Goal: Entertainment & Leisure: Browse casually

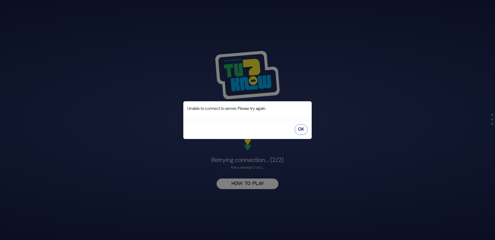
click at [304, 129] on button "OK" at bounding box center [301, 129] width 13 height 11
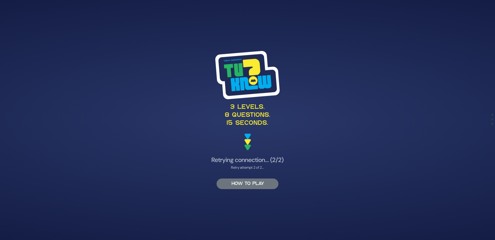
click at [260, 180] on button "HOW TO PLAY" at bounding box center [248, 183] width 62 height 11
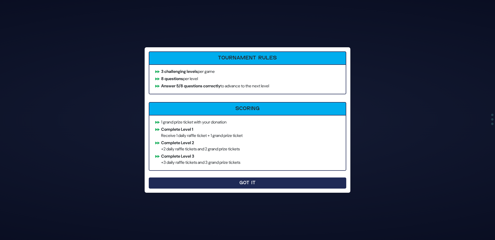
click at [233, 186] on button "Got It" at bounding box center [248, 182] width 198 height 11
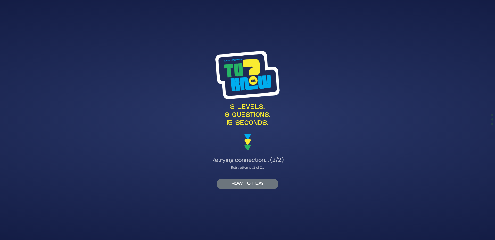
click at [246, 184] on button "HOW TO PLAY" at bounding box center [248, 183] width 62 height 11
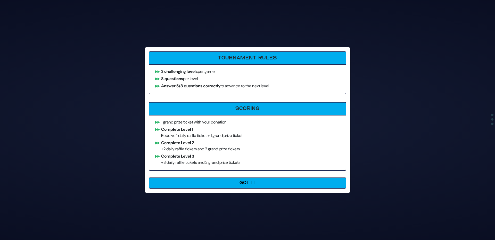
click at [246, 184] on button "Got It" at bounding box center [248, 182] width 198 height 11
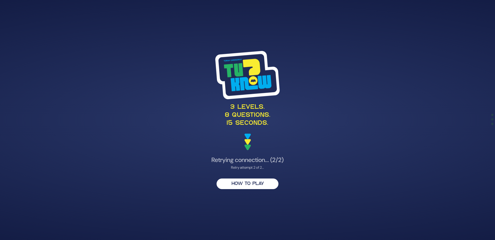
click at [247, 165] on div "Retry attempt 2 of 2..." at bounding box center [248, 167] width 252 height 5
click at [249, 161] on h4 "Retrying connection... (2/2)" at bounding box center [248, 159] width 252 height 7
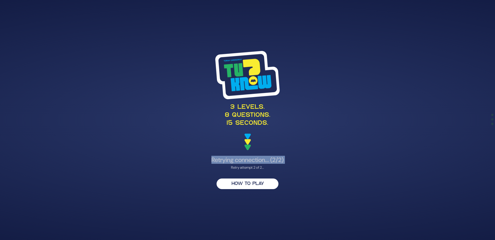
click at [249, 161] on h4 "Retrying connection... (2/2)" at bounding box center [248, 159] width 252 height 7
click at [263, 167] on div "Retry attempt 2 of 2..." at bounding box center [248, 167] width 252 height 5
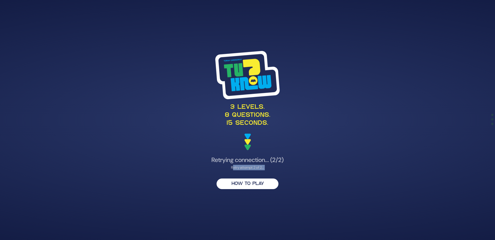
click at [263, 167] on div "Retry attempt 2 of 2..." at bounding box center [248, 167] width 252 height 5
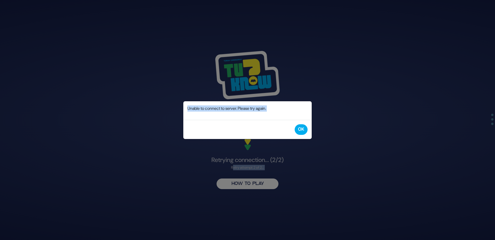
click at [276, 161] on div "Error Unable to connect to server. Please try again. OK" at bounding box center [247, 120] width 495 height 240
click at [301, 130] on button "OK" at bounding box center [301, 129] width 13 height 11
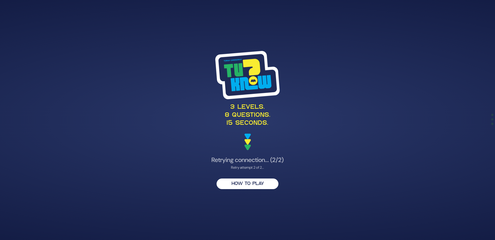
click at [117, 192] on div "3 levels. 8 questions. 15 seconds. Retrying connection... (2/2) Retry attempt 2…" at bounding box center [248, 120] width 264 height 150
click at [262, 160] on h4 "Retrying connection... (2/2)" at bounding box center [248, 159] width 252 height 7
click at [245, 139] on img at bounding box center [248, 141] width 6 height 17
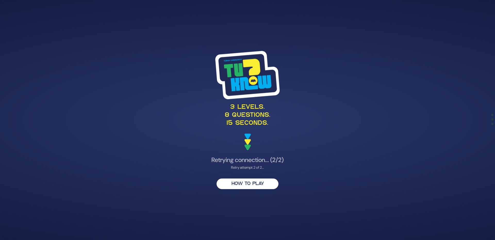
click at [248, 151] on div "3 levels. 8 questions. 15 seconds. Retrying connection... (2/2) Retry attempt 2…" at bounding box center [248, 120] width 264 height 150
click at [251, 166] on div "Retry attempt 2 of 2..." at bounding box center [248, 167] width 252 height 5
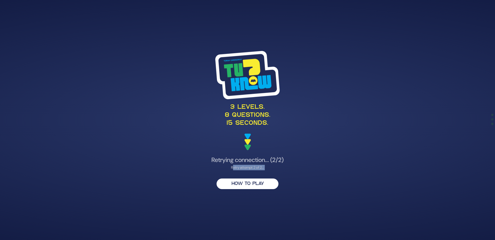
click at [251, 166] on div "Retry attempt 2 of 2..." at bounding box center [248, 167] width 252 height 5
click at [270, 163] on h4 "Retrying connection... (2/2)" at bounding box center [248, 159] width 252 height 7
click at [280, 161] on h4 "Retrying connection... (2/2)" at bounding box center [248, 159] width 252 height 7
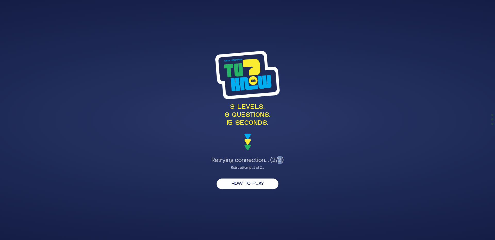
click at [280, 161] on h4 "Retrying connection... (2/2)" at bounding box center [248, 159] width 252 height 7
click at [244, 146] on div "3 levels. 8 questions. 15 seconds." at bounding box center [248, 100] width 252 height 99
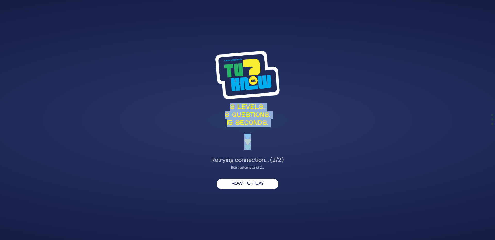
click at [244, 146] on div "3 levels. 8 questions. 15 seconds." at bounding box center [248, 100] width 252 height 99
drag, startPoint x: 244, startPoint y: 146, endPoint x: 248, endPoint y: 157, distance: 11.5
click at [247, 154] on div "3 levels. 8 questions. 15 seconds. Retrying connection... (2/2) Retry attempt 2…" at bounding box center [248, 120] width 264 height 150
click at [249, 161] on h4 "Retrying connection... (2/2)" at bounding box center [248, 159] width 252 height 7
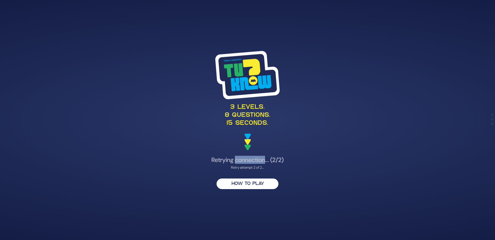
click at [249, 161] on h4 "Retrying connection... (2/2)" at bounding box center [248, 159] width 252 height 7
drag, startPoint x: 253, startPoint y: 143, endPoint x: 247, endPoint y: 140, distance: 6.4
click at [252, 142] on div "3 levels. 8 questions. 15 seconds." at bounding box center [248, 100] width 252 height 99
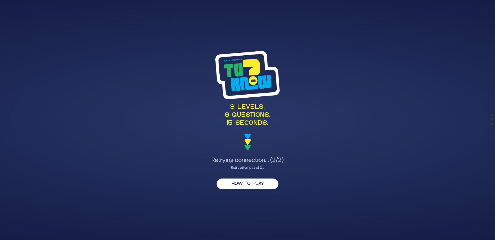
click at [247, 140] on img at bounding box center [248, 141] width 6 height 17
click at [246, 119] on p "3 levels. 8 questions. 15 seconds." at bounding box center [248, 115] width 252 height 24
drag, startPoint x: 247, startPoint y: 117, endPoint x: 247, endPoint y: 108, distance: 9.5
click at [247, 116] on p "3 levels. 8 questions. 15 seconds." at bounding box center [248, 115] width 252 height 24
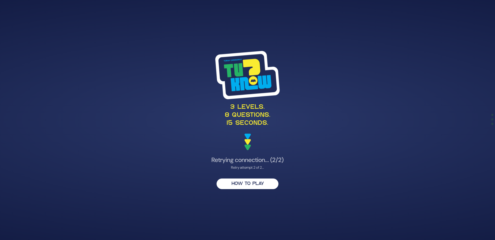
click at [247, 108] on p "3 levels. 8 questions. 15 seconds." at bounding box center [248, 115] width 252 height 24
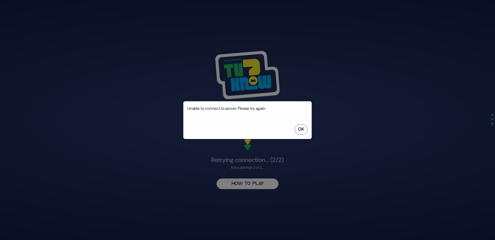
click at [304, 130] on button "OK" at bounding box center [301, 129] width 13 height 11
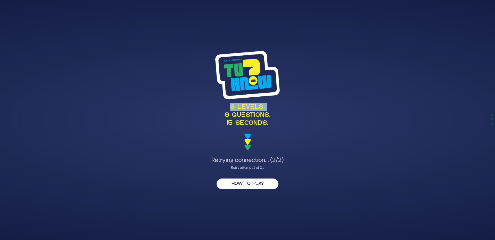
click at [245, 139] on img at bounding box center [248, 141] width 6 height 17
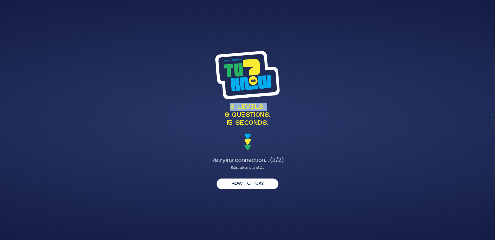
click at [252, 104] on p "3 levels. 8 questions. 15 seconds." at bounding box center [248, 115] width 252 height 24
click at [247, 117] on p "3 levels. 8 questions. 15 seconds." at bounding box center [248, 115] width 252 height 24
click at [247, 118] on p "3 levels. 8 questions. 15 seconds." at bounding box center [248, 115] width 252 height 24
click at [247, 119] on p "3 levels. 8 questions. 15 seconds." at bounding box center [248, 115] width 252 height 24
drag, startPoint x: 246, startPoint y: 124, endPoint x: 246, endPoint y: 132, distance: 8.0
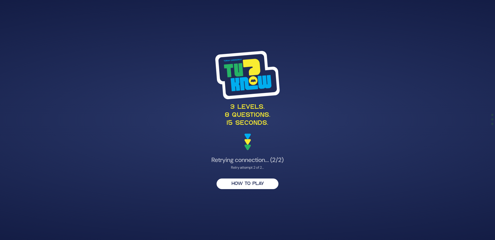
click at [246, 127] on p "3 levels. 8 questions. 15 seconds." at bounding box center [248, 115] width 252 height 24
click at [247, 138] on img at bounding box center [248, 141] width 6 height 17
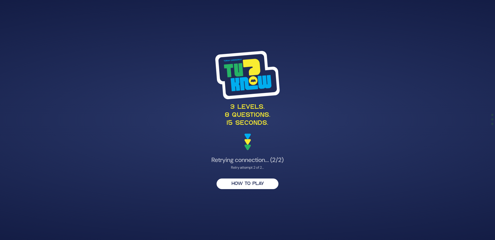
click at [247, 138] on img at bounding box center [248, 141] width 6 height 17
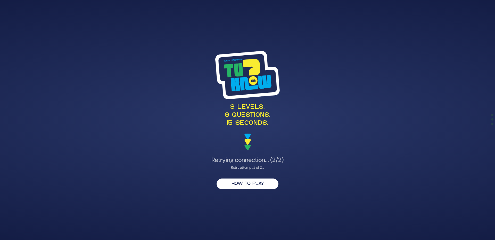
click at [247, 138] on img at bounding box center [248, 141] width 6 height 17
click at [249, 143] on img at bounding box center [248, 141] width 6 height 17
click at [249, 147] on img at bounding box center [248, 141] width 6 height 17
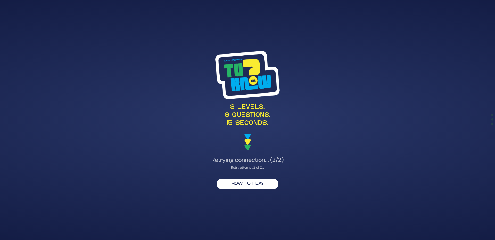
click at [249, 147] on img at bounding box center [248, 141] width 6 height 17
click at [248, 139] on img at bounding box center [248, 141] width 6 height 17
click at [248, 135] on img at bounding box center [248, 141] width 6 height 17
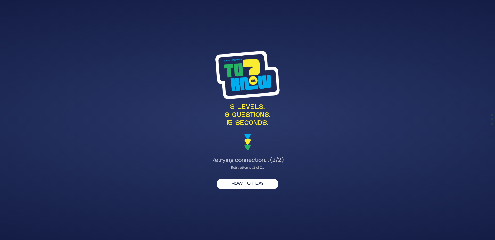
click at [248, 141] on img at bounding box center [248, 141] width 6 height 17
click at [248, 144] on img at bounding box center [248, 141] width 6 height 17
click at [234, 183] on button "HOW TO PLAY" at bounding box center [248, 183] width 62 height 11
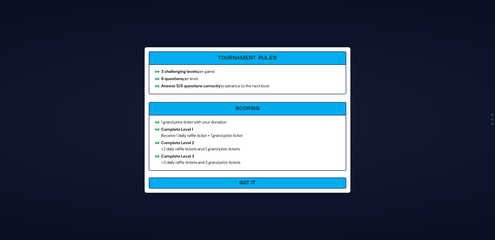
click at [185, 125] on li "1 grand prize ticket with your donation" at bounding box center [247, 122] width 189 height 6
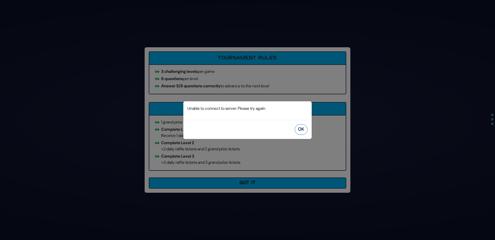
click at [301, 130] on button "OK" at bounding box center [301, 129] width 13 height 11
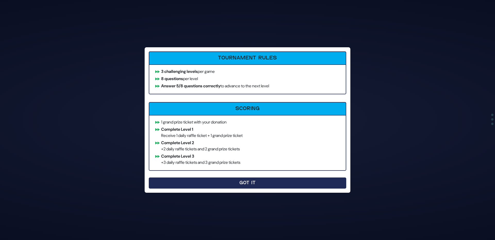
click at [252, 183] on button "Got It" at bounding box center [248, 182] width 198 height 11
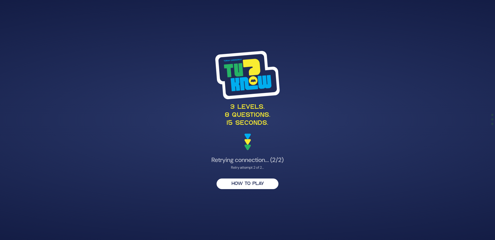
click at [262, 152] on div "3 levels. 8 questions. 15 seconds. Retrying connection... (2/2) Retry attempt 2…" at bounding box center [248, 120] width 264 height 150
click at [261, 178] on div "3 levels. 8 questions. 15 seconds. Retrying connection... (2/2) Retry attempt 2…" at bounding box center [248, 120] width 264 height 150
drag, startPoint x: 239, startPoint y: 101, endPoint x: 241, endPoint y: 98, distance: 3.4
click at [240, 101] on div "3 levels. 8 questions. 15 seconds." at bounding box center [248, 100] width 252 height 99
click at [241, 98] on img at bounding box center [247, 75] width 64 height 48
